Goal: Navigation & Orientation: Find specific page/section

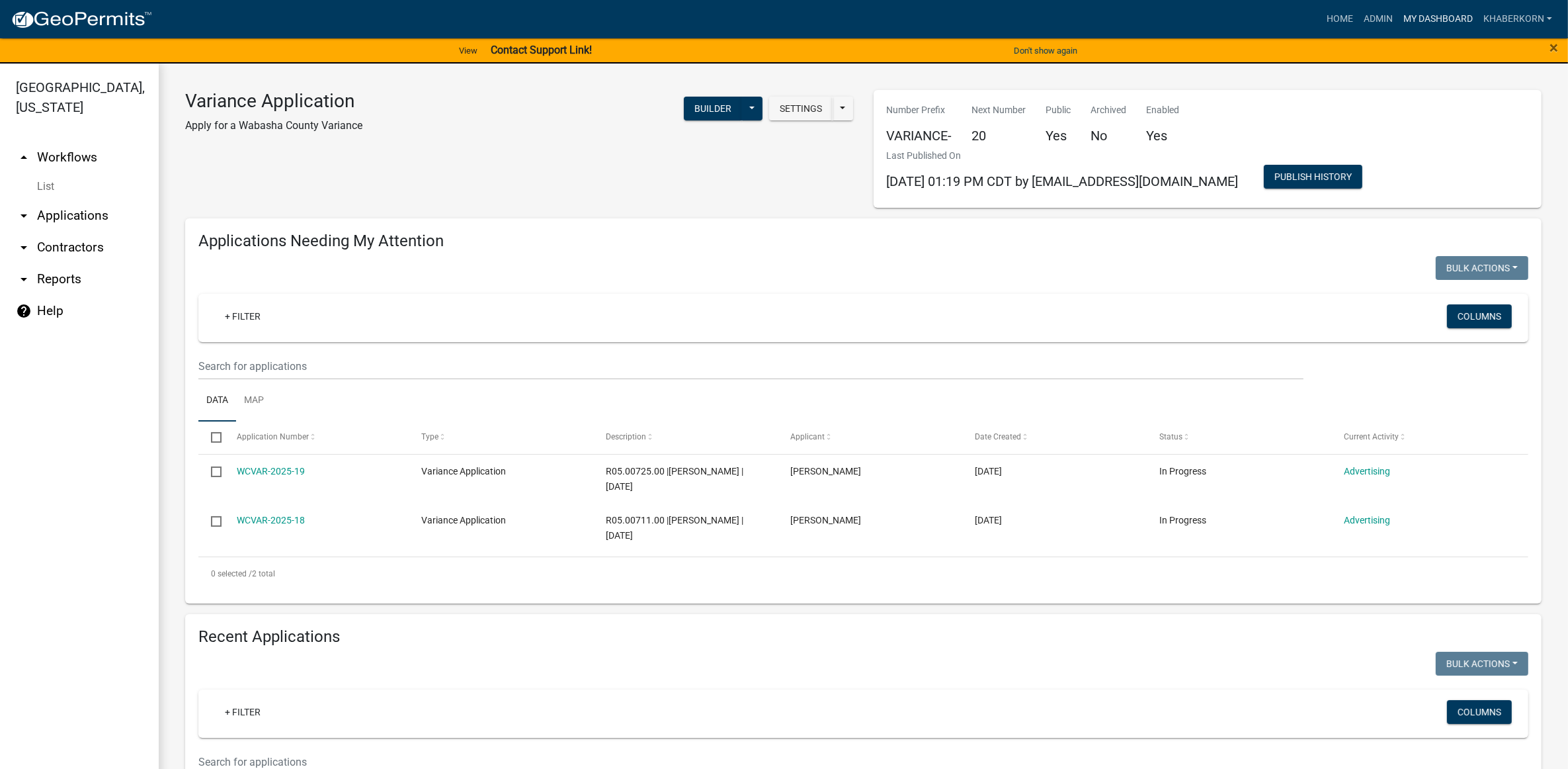
click at [1433, 20] on link "My Dashboard" at bounding box center [1438, 19] width 80 height 25
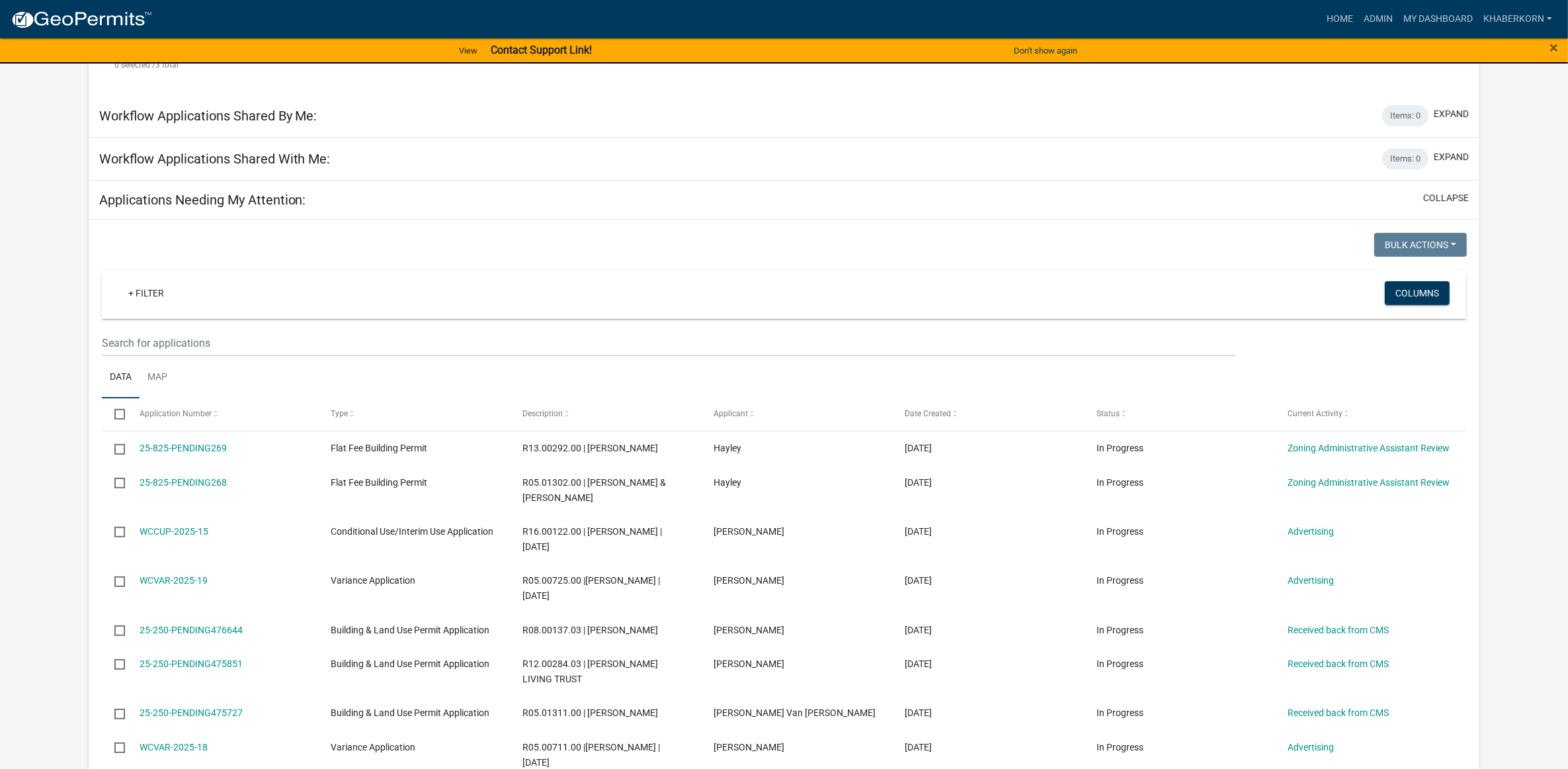
scroll to position [496, 0]
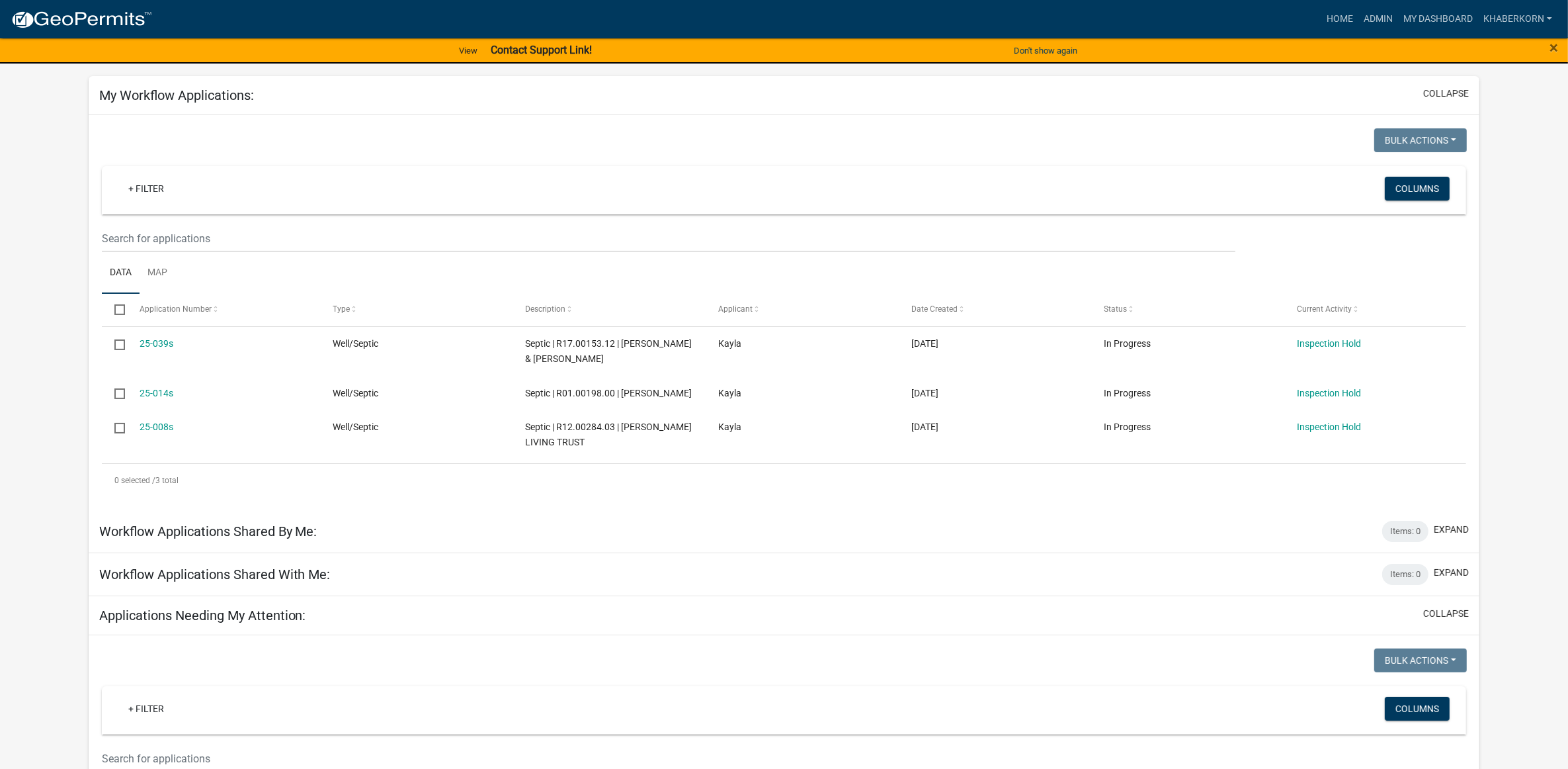
scroll to position [83, 0]
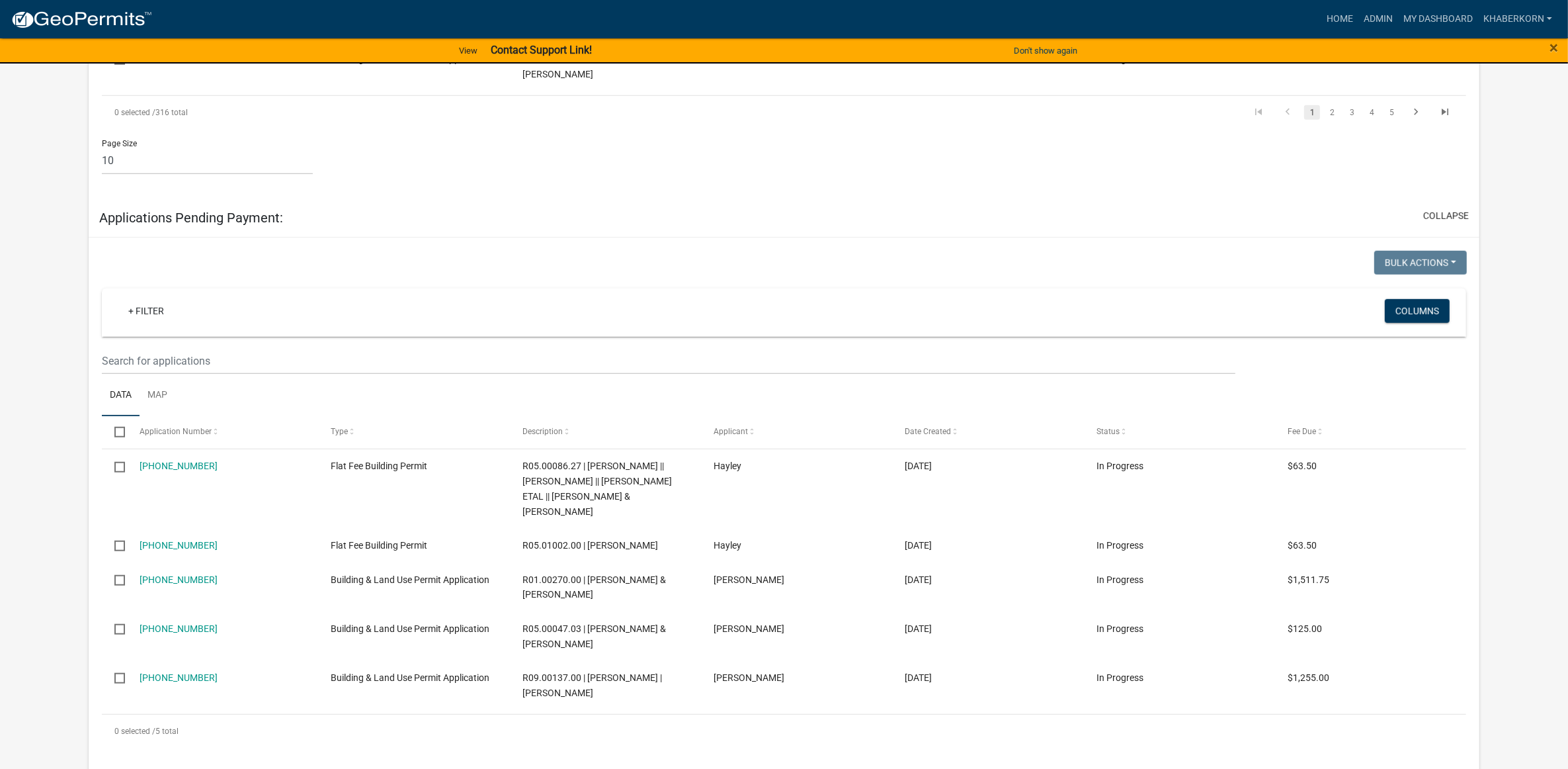
scroll to position [1522, 0]
